Goal: Task Accomplishment & Management: Manage account settings

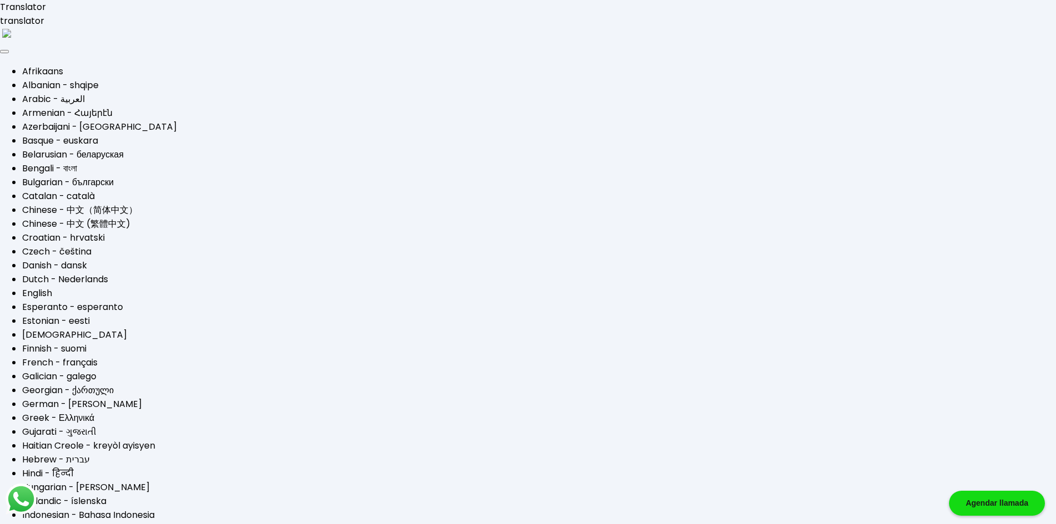
type input "[EMAIL_ADDRESS][DOMAIN_NAME]"
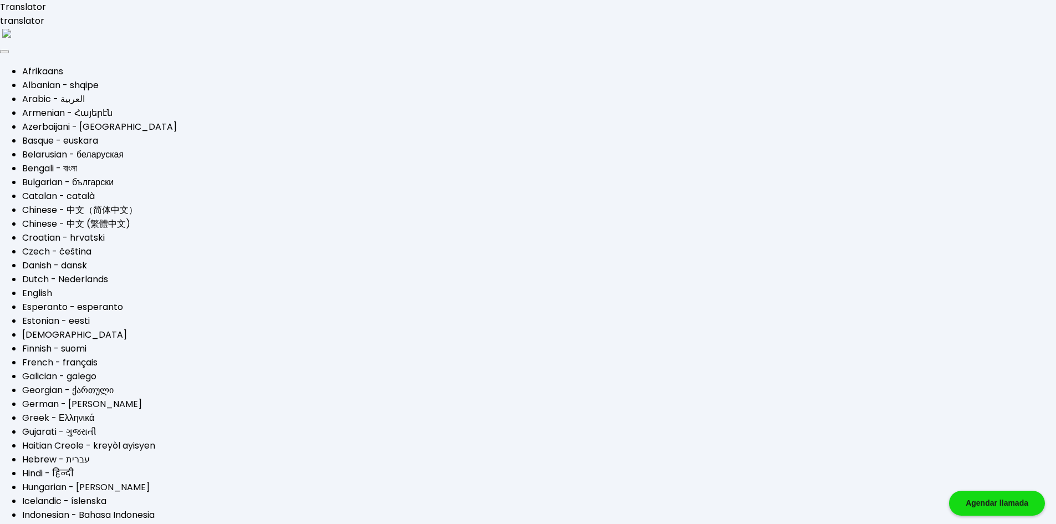
type input "[EMAIL_ADDRESS][DOMAIN_NAME]"
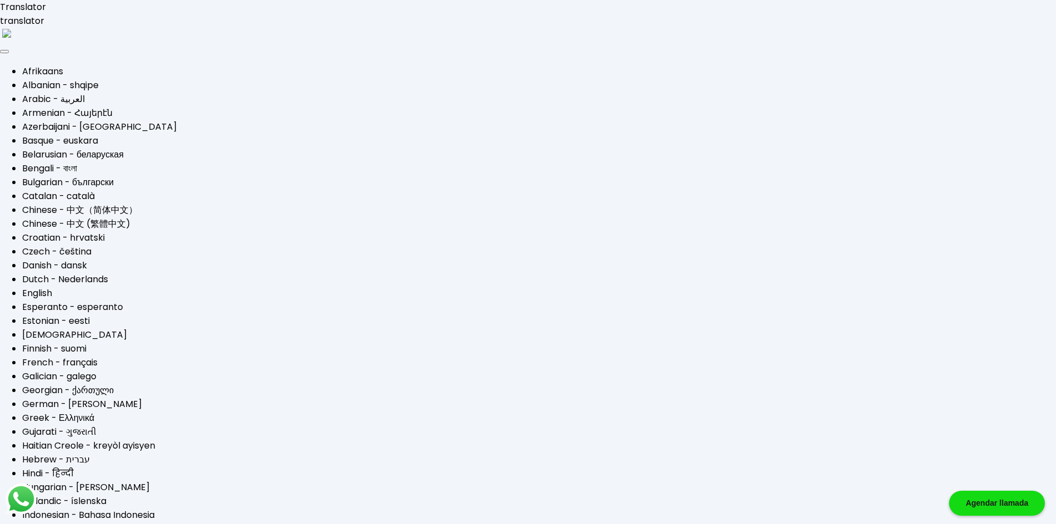
select select "Scotiabank"
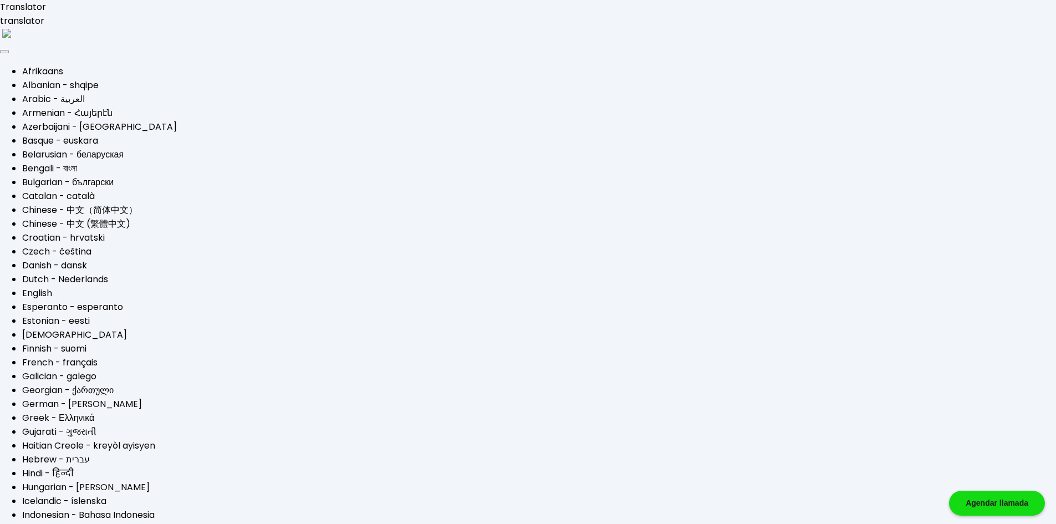
select select "Hombre"
select select "Licenciatura"
select select "MX"
select select "Scotiabank"
